Goal: Task Accomplishment & Management: Manage account settings

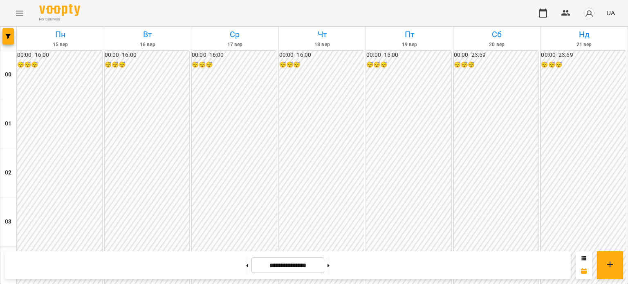
scroll to position [900, 0]
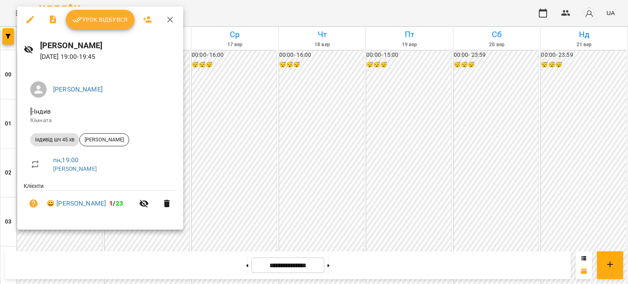
click at [109, 20] on span "Урок відбувся" at bounding box center [100, 20] width 56 height 10
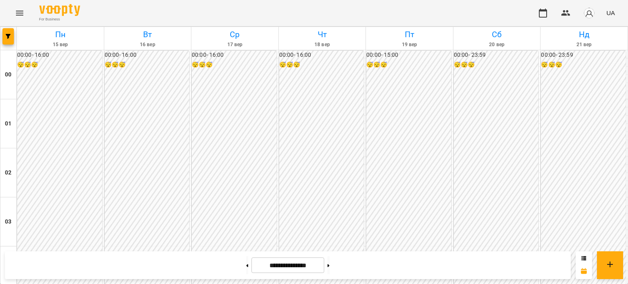
scroll to position [818, 0]
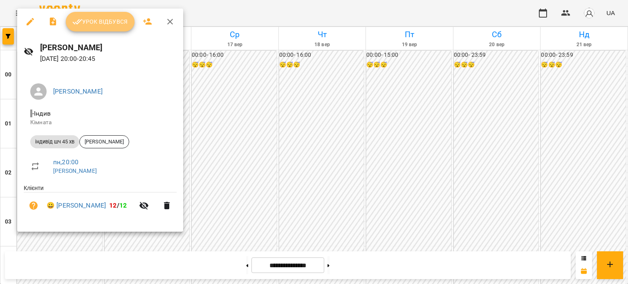
click at [97, 26] on span "Урок відбувся" at bounding box center [100, 22] width 56 height 10
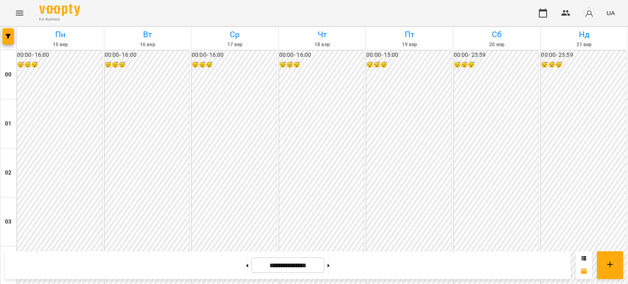
scroll to position [859, 0]
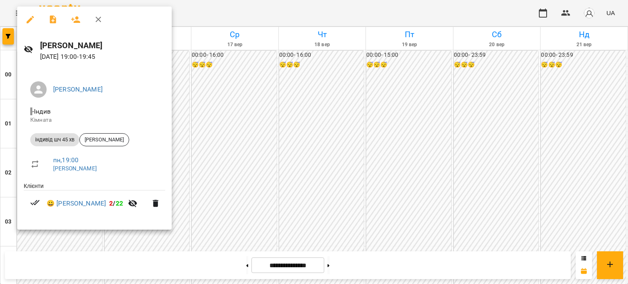
click at [316, 155] on div at bounding box center [314, 142] width 628 height 284
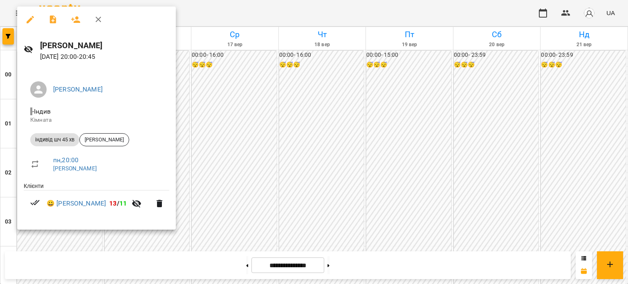
click at [321, 182] on div at bounding box center [314, 142] width 628 height 284
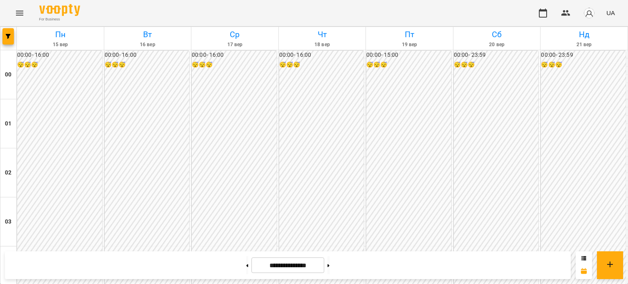
scroll to position [818, 0]
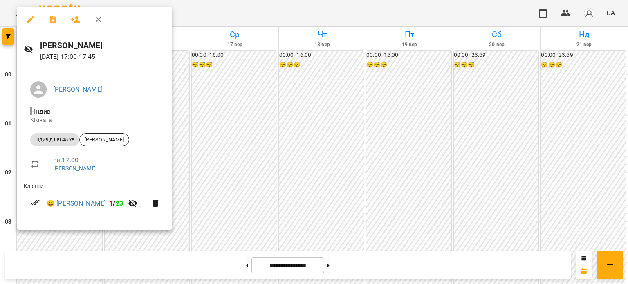
click at [191, 55] on div at bounding box center [314, 142] width 628 height 284
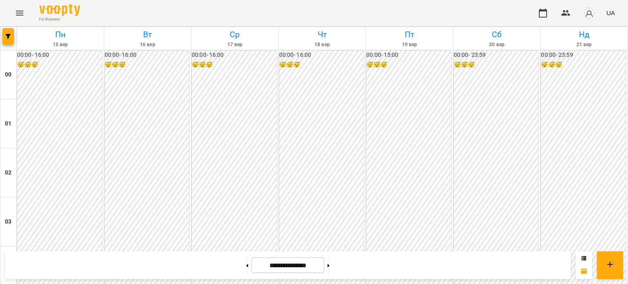
scroll to position [737, 0]
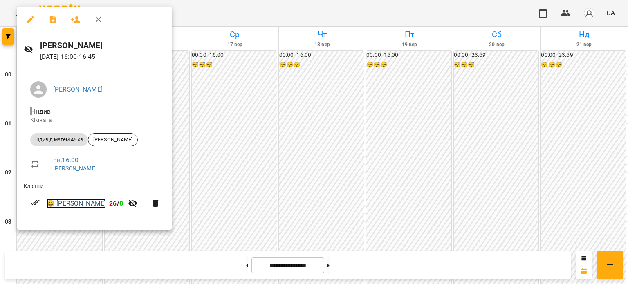
click at [80, 203] on link "😀 [PERSON_NAME]" at bounding box center [76, 204] width 59 height 10
